Goal: Information Seeking & Learning: Learn about a topic

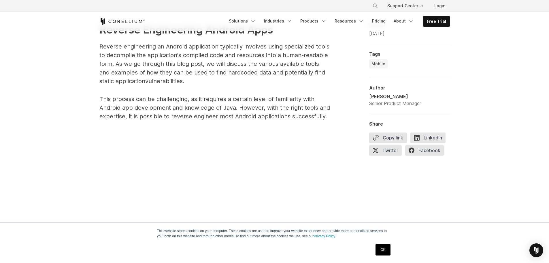
scroll to position [288, 0]
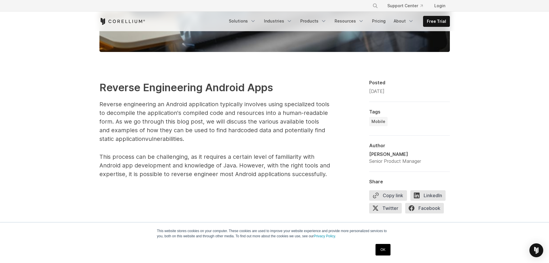
click at [388, 252] on link "OK" at bounding box center [383, 250] width 15 height 12
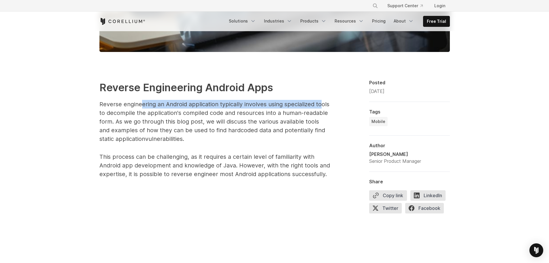
drag, startPoint x: 142, startPoint y: 103, endPoint x: 321, endPoint y: 104, distance: 178.8
click at [321, 104] on p "Reverse engineering an Android application typically involves using specialized…" at bounding box center [214, 121] width 231 height 43
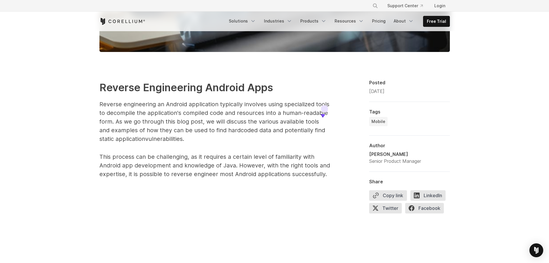
click at [309, 137] on p "Reverse engineering an Android application typically involves using specialized…" at bounding box center [214, 121] width 231 height 43
drag, startPoint x: 298, startPoint y: 105, endPoint x: 329, endPoint y: 104, distance: 30.9
click at [329, 104] on p "Reverse engineering an Android application typically involves using specialized…" at bounding box center [214, 121] width 231 height 43
click at [228, 143] on p "Reverse engineering an Android application typically involves using specialized…" at bounding box center [214, 121] width 231 height 43
drag, startPoint x: 228, startPoint y: 115, endPoint x: 282, endPoint y: 115, distance: 53.9
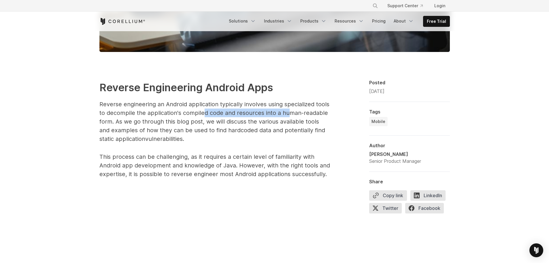
click at [285, 115] on p "Reverse engineering an Android application typically involves using specialized…" at bounding box center [214, 121] width 231 height 43
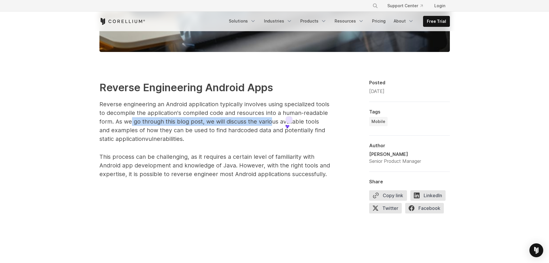
drag, startPoint x: 130, startPoint y: 120, endPoint x: 270, endPoint y: 122, distance: 140.4
click at [270, 122] on p "Reverse engineering an Android application typically involves using specialized…" at bounding box center [214, 121] width 231 height 43
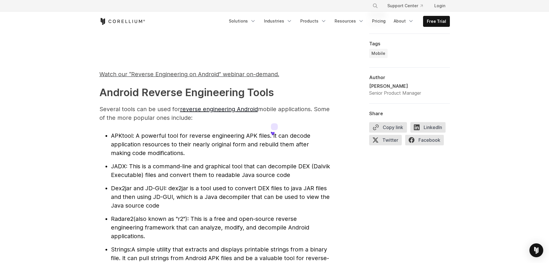
scroll to position [548, 0]
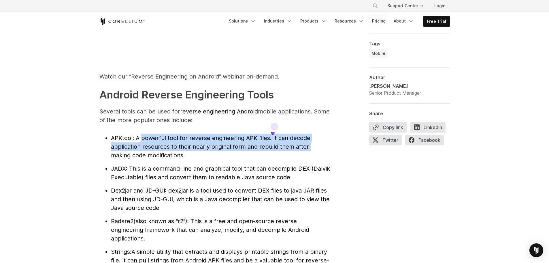
drag, startPoint x: 142, startPoint y: 137, endPoint x: 310, endPoint y: 145, distance: 168.3
click at [310, 145] on span ": A powerful tool for reverse engineering APK files. It can decode application …" at bounding box center [211, 146] width 200 height 24
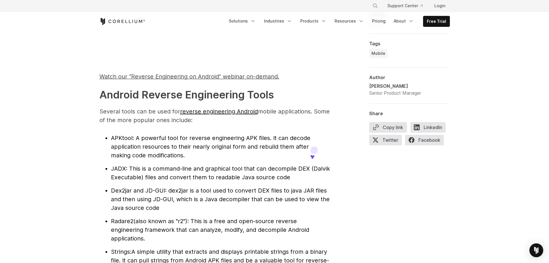
click at [202, 167] on span ": This is a command-line and graphical tool that can decompile DEX (Dalvik Exec…" at bounding box center [220, 173] width 219 height 16
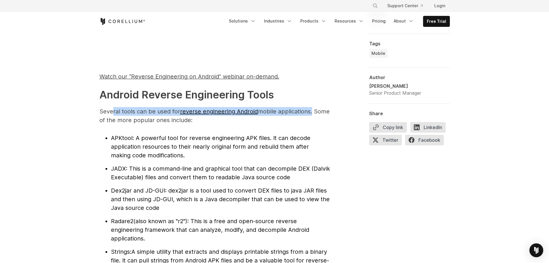
drag, startPoint x: 113, startPoint y: 111, endPoint x: 312, endPoint y: 114, distance: 199.0
click at [312, 114] on p "Several tools can be used for reverse engineering Android mobile applications. …" at bounding box center [214, 115] width 231 height 17
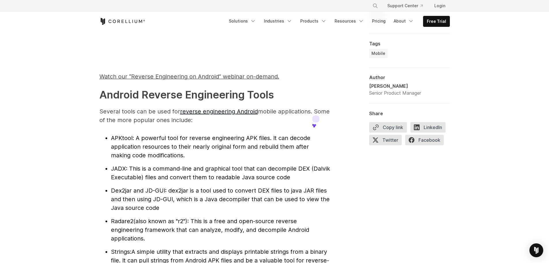
drag, startPoint x: 275, startPoint y: 166, endPoint x: 289, endPoint y: 162, distance: 14.3
click at [275, 166] on span ": This is a command-line and graphical tool that can decompile DEX (Dalvik Exec…" at bounding box center [220, 173] width 219 height 16
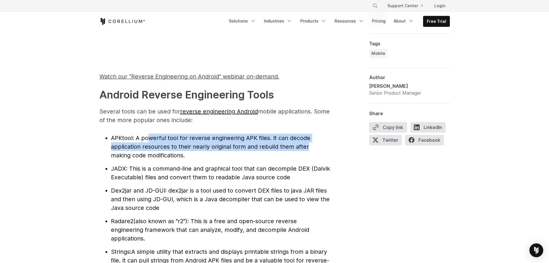
drag, startPoint x: 148, startPoint y: 139, endPoint x: 306, endPoint y: 143, distance: 158.1
click at [306, 143] on li "APKtool : A powerful tool for reverse engineering APK files. It can decode appl…" at bounding box center [220, 147] width 219 height 26
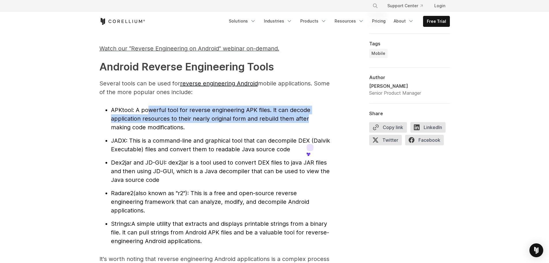
scroll to position [577, 0]
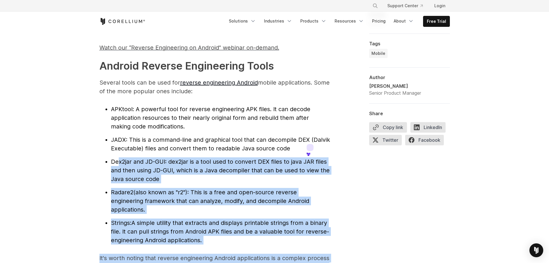
drag, startPoint x: 120, startPoint y: 161, endPoint x: 336, endPoint y: 166, distance: 216.6
click at [312, 183] on li "Dex2jar and JD-GUI : dex2jar is a tool used to convert DEX files to java JAR fi…" at bounding box center [220, 170] width 219 height 26
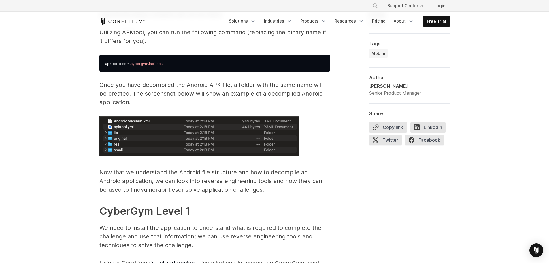
scroll to position [952, 0]
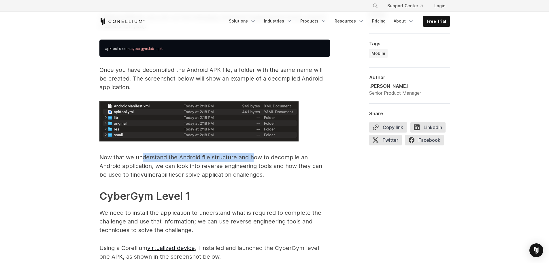
drag, startPoint x: 142, startPoint y: 158, endPoint x: 254, endPoint y: 153, distance: 112.0
click at [254, 153] on p "Now that we understand the Android file structure and how to decompile an Andro…" at bounding box center [214, 166] width 231 height 26
click at [290, 169] on p "Now that we understand the Android file structure and how to decompile an Andro…" at bounding box center [214, 166] width 231 height 26
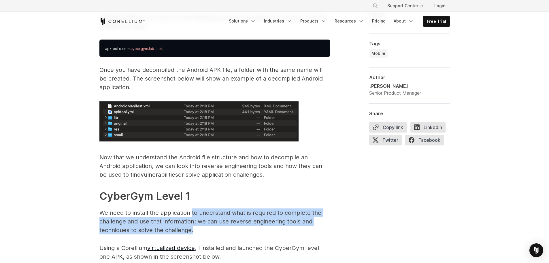
drag, startPoint x: 192, startPoint y: 210, endPoint x: 265, endPoint y: 226, distance: 74.5
click at [265, 226] on p "We need to install the application to understand what is required to complete t…" at bounding box center [214, 221] width 231 height 26
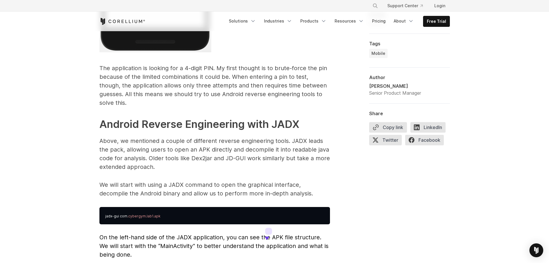
scroll to position [1471, 0]
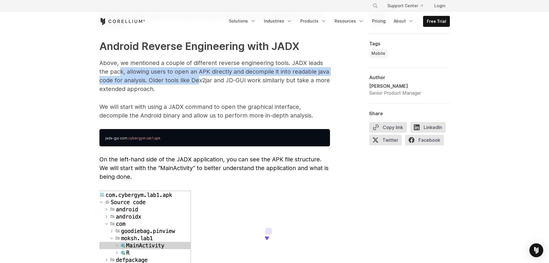
drag, startPoint x: 121, startPoint y: 63, endPoint x: 197, endPoint y: 73, distance: 77.1
click at [197, 73] on p "Above, we mentioned a couple of different reverse engineering tools. JADX leads…" at bounding box center [214, 76] width 231 height 35
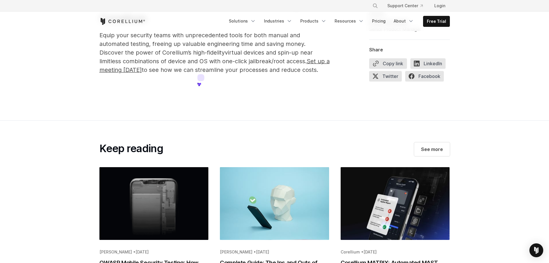
scroll to position [3028, 0]
